Goal: Information Seeking & Learning: Learn about a topic

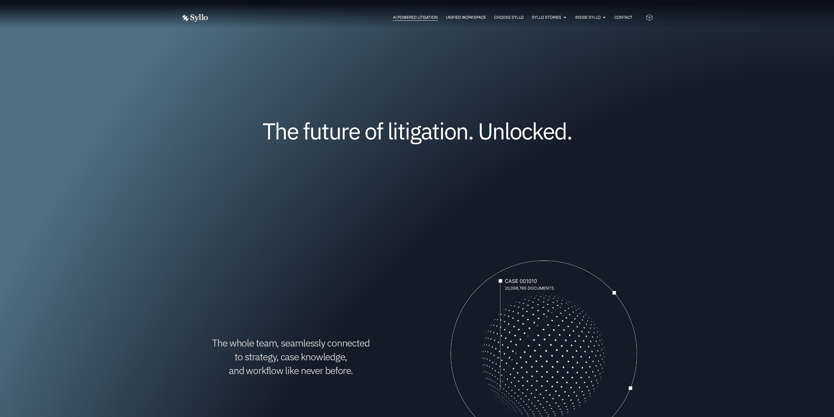
click at [413, 19] on span "AI Powered Litigation" at bounding box center [415, 17] width 45 height 6
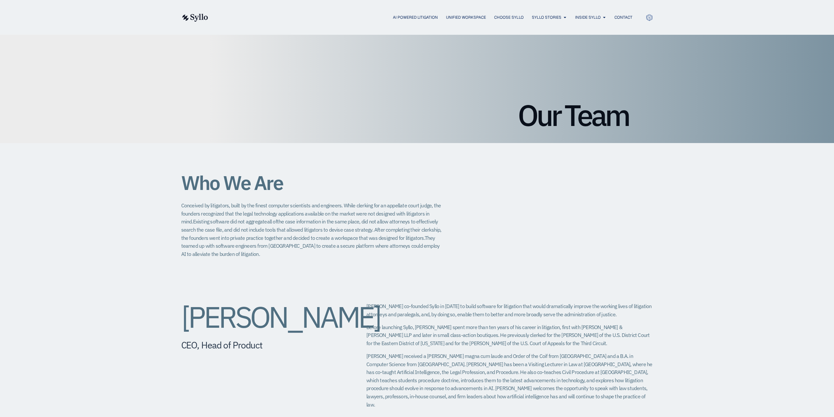
click at [304, 206] on span "Conceived by litigators, built by the finest computer scientists and engineers.…" at bounding box center [311, 213] width 260 height 23
click at [332, 205] on span "Conceived by litigators, built by the finest computer scientists and engineers.…" at bounding box center [311, 213] width 260 height 23
click at [377, 205] on span "Conceived by litigators, built by the finest computer scientists and engineers.…" at bounding box center [311, 213] width 260 height 23
drag, startPoint x: 345, startPoint y: 206, endPoint x: 422, endPoint y: 205, distance: 77.0
click at [422, 205] on span "Conceived by litigators, built by the finest computer scientists and engineers.…" at bounding box center [311, 213] width 260 height 23
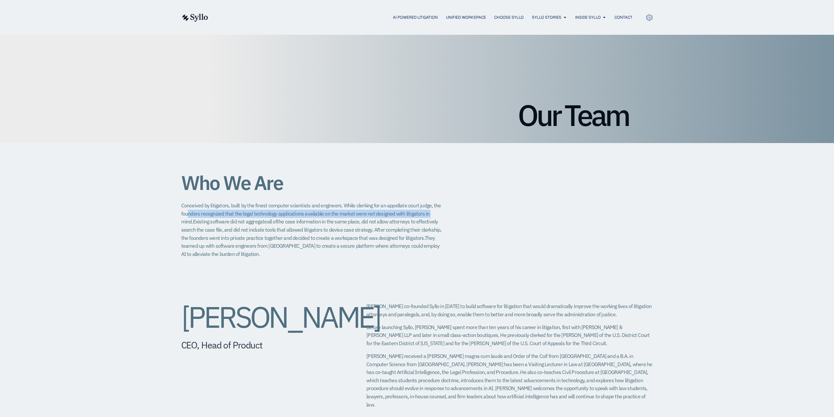
drag, startPoint x: 189, startPoint y: 214, endPoint x: 428, endPoint y: 212, distance: 238.6
click at [428, 212] on span "Conceived by litigators, built by the finest computer scientists and engineers.…" at bounding box center [311, 213] width 260 height 23
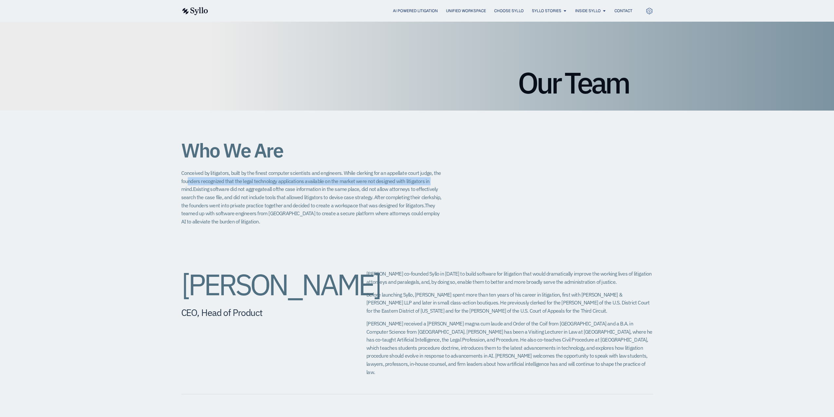
scroll to position [33, 0]
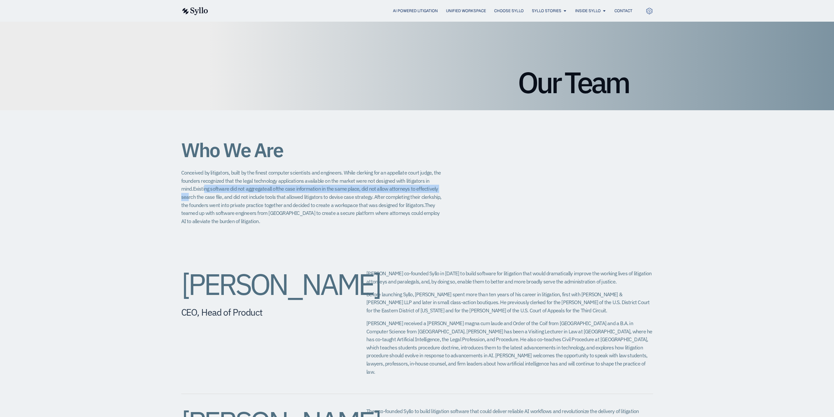
drag, startPoint x: 431, startPoint y: 189, endPoint x: 192, endPoint y: 191, distance: 238.6
click at [192, 191] on span "Conceived by litigators, built by the finest computer scientists and engineers.…" at bounding box center [311, 196] width 260 height 55
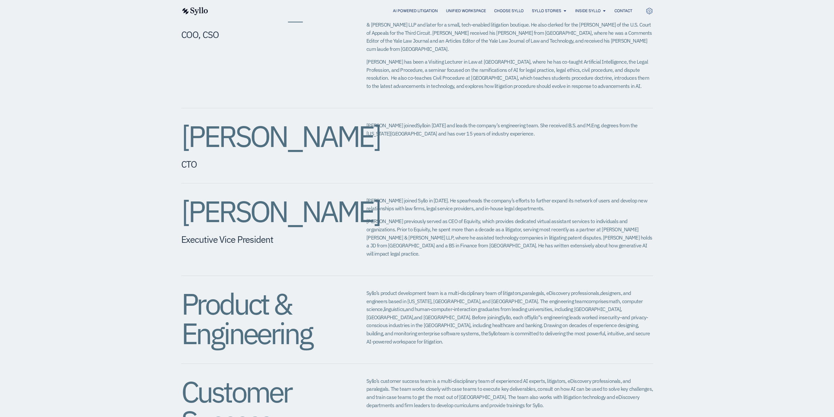
scroll to position [459, 0]
